Goal: Use online tool/utility

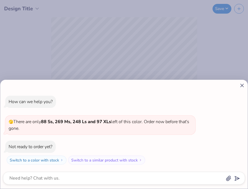
click at [242, 85] on line at bounding box center [242, 85] width 3 height 3
type textarea "x"
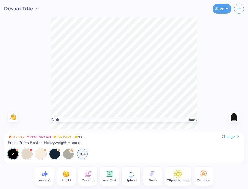
click at [108, 175] on icon at bounding box center [109, 173] width 5 height 5
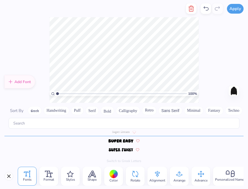
scroll to position [2408, 0]
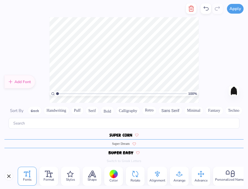
click at [37, 112] on button "Greek" at bounding box center [35, 110] width 14 height 9
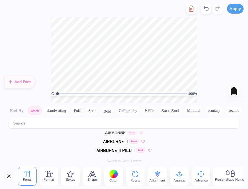
scroll to position [0, 0]
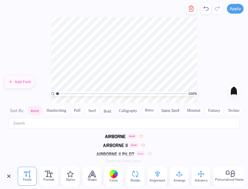
click at [109, 136] on img at bounding box center [115, 136] width 21 height 3
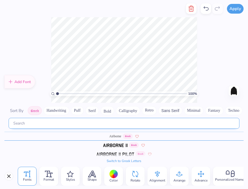
click at [54, 124] on input "text" at bounding box center [124, 123] width 231 height 11
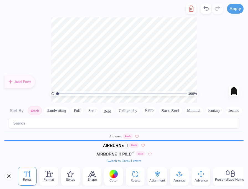
click at [128, 159] on button "Switch to Greek Letters" at bounding box center [124, 160] width 35 height 4
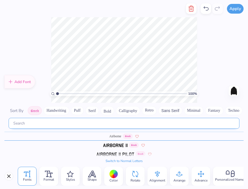
click at [51, 122] on input "text" at bounding box center [124, 123] width 231 height 11
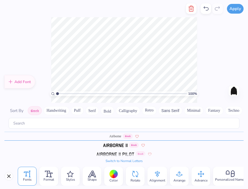
type textarea "ΣΦΖ"
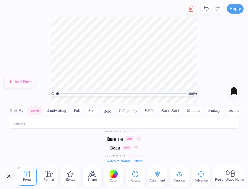
scroll to position [55, 0]
click at [118, 134] on img at bounding box center [116, 134] width 16 height 3
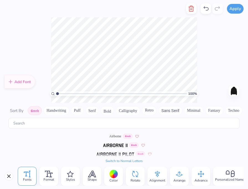
scroll to position [0, 0]
click at [113, 152] on img at bounding box center [116, 153] width 38 height 3
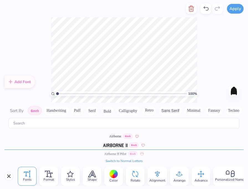
scroll to position [10, 0]
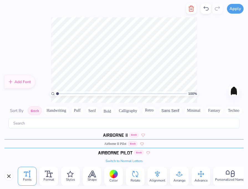
click at [114, 151] on img at bounding box center [115, 152] width 34 height 3
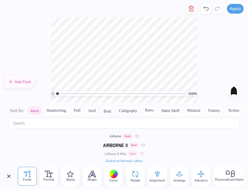
scroll to position [0, 0]
click at [109, 144] on img at bounding box center [115, 144] width 24 height 3
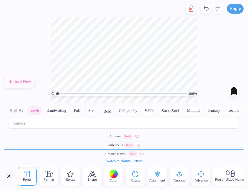
click at [118, 153] on span "Airborne II Pilot" at bounding box center [115, 153] width 22 height 5
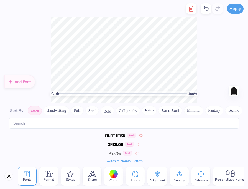
scroll to position [268, 0]
click at [112, 135] on img at bounding box center [115, 134] width 20 height 3
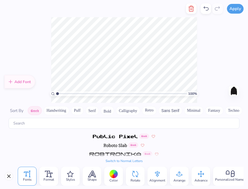
scroll to position [303, 0]
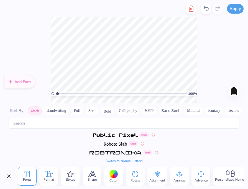
click at [52, 174] on icon at bounding box center [49, 173] width 8 height 7
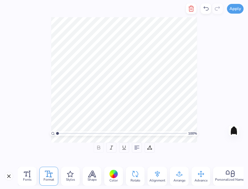
click at [213, 69] on div "100 % Need help? Chat with us. Back" at bounding box center [124, 79] width 248 height 125
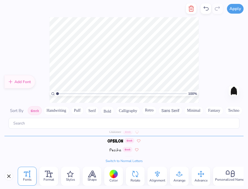
scroll to position [259, 0]
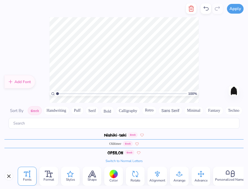
click at [68, 170] on icon at bounding box center [70, 173] width 7 height 7
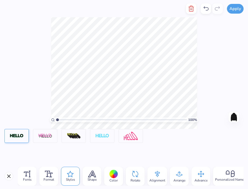
click at [15, 136] on img at bounding box center [17, 136] width 14 height 5
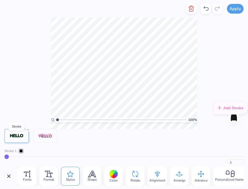
click at [22, 151] on div at bounding box center [20, 150] width 3 height 3
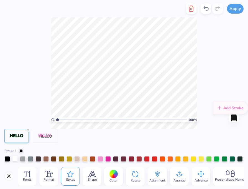
click at [14, 158] on div at bounding box center [15, 158] width 6 height 6
click at [49, 175] on icon at bounding box center [49, 173] width 8 height 7
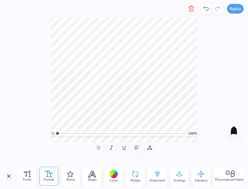
click at [110, 170] on icon at bounding box center [114, 174] width 8 height 8
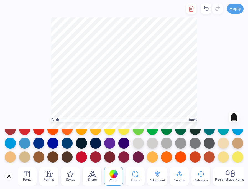
scroll to position [35, 0]
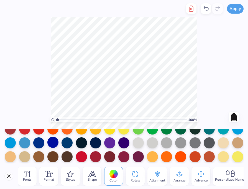
click at [52, 143] on div at bounding box center [52, 142] width 11 height 11
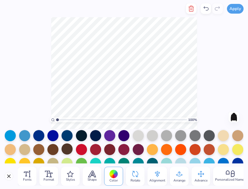
scroll to position [70, 0]
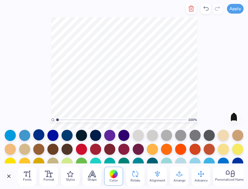
click at [42, 135] on div at bounding box center [38, 134] width 11 height 11
click at [54, 136] on div at bounding box center [52, 134] width 11 height 11
click at [65, 136] on div at bounding box center [67, 134] width 11 height 11
click at [55, 137] on div at bounding box center [52, 134] width 11 height 11
click at [37, 83] on div "100 % Need help? Chat with us. Back" at bounding box center [124, 73] width 248 height 112
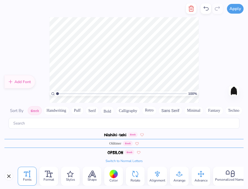
scroll to position [259, 0]
click at [217, 43] on div "100 % Need help? Chat with us. Back" at bounding box center [124, 59] width 248 height 85
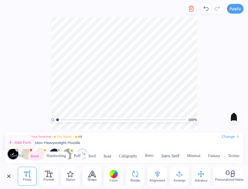
scroll to position [267, 0]
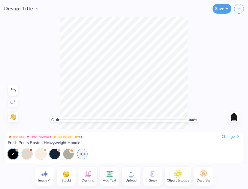
click at [150, 179] on span "Greek" at bounding box center [153, 180] width 9 height 4
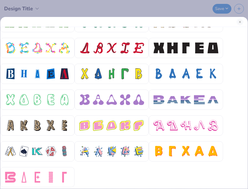
scroll to position [221, 0]
click at [243, 21] on button "Close" at bounding box center [240, 22] width 7 height 7
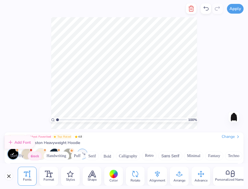
scroll to position [268, 0]
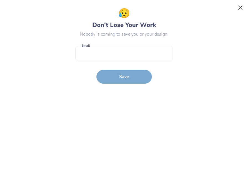
click at [242, 7] on button "Close" at bounding box center [241, 7] width 11 height 11
